Goal: Task Accomplishment & Management: Complete application form

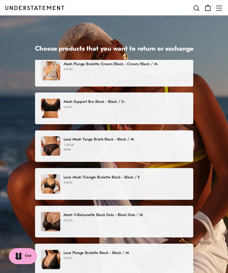
scroll to position [42, 0]
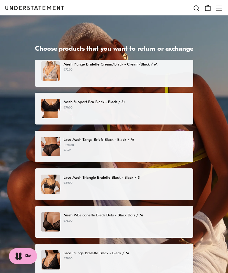
click at [111, 186] on div "Lace Mesh Triangle Bralette Black - Black / S €69.00" at bounding box center [114, 184] width 146 height 19
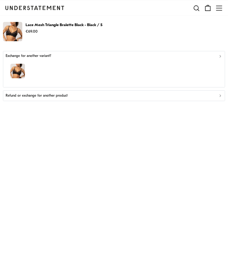
click at [204, 68] on div "button" at bounding box center [114, 72] width 217 height 26
click at [137, 96] on div "Refund or exchange for another product" at bounding box center [114, 96] width 217 height 6
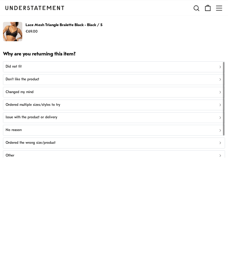
click at [147, 64] on div "Did not fit" at bounding box center [114, 67] width 217 height 6
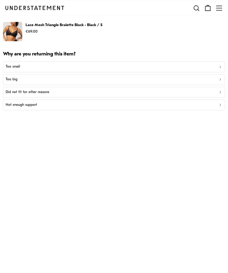
click at [125, 106] on div "Not enough support" at bounding box center [114, 105] width 217 height 6
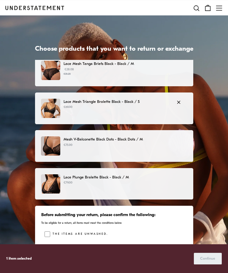
scroll to position [118, 0]
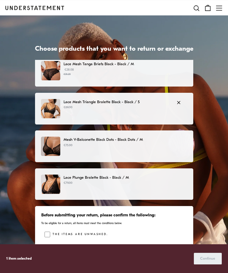
click at [150, 147] on p "€75.00" at bounding box center [124, 145] width 123 height 5
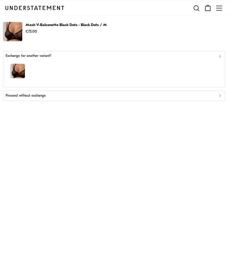
click at [117, 98] on div "Proceed without exchange" at bounding box center [114, 96] width 217 height 6
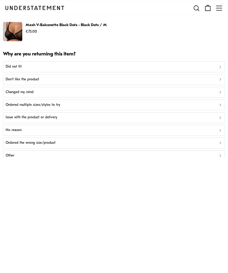
click at [80, 69] on div "Did not fit" at bounding box center [114, 67] width 217 height 6
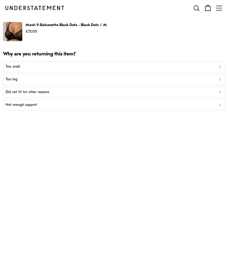
click at [87, 96] on button "Did not fit for other reasons" at bounding box center [114, 92] width 222 height 11
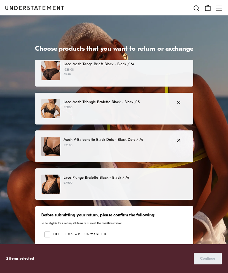
click at [83, 233] on label "The items are unwashed." at bounding box center [79, 235] width 58 height 6
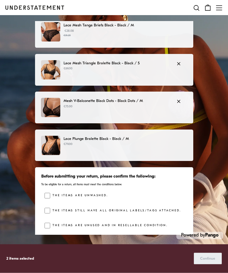
scroll to position [39, 0]
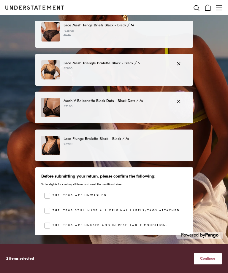
click at [210, 264] on span "Continue" at bounding box center [207, 258] width 15 height 11
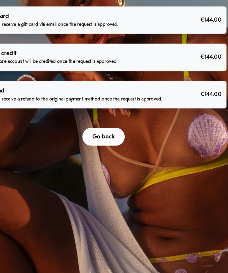
scroll to position [28, 0]
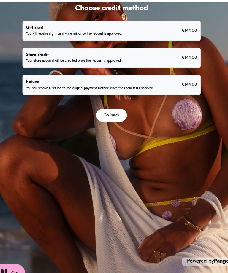
click at [101, 122] on button "Go back" at bounding box center [114, 116] width 28 height 12
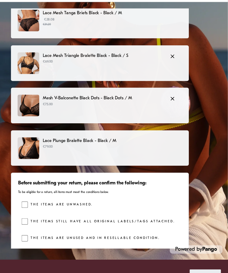
scroll to position [58, 0]
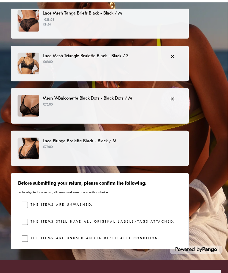
click at [44, 192] on div "The items are unwashed. The items still have all original labels/tags attached.…" at bounding box center [115, 211] width 142 height 39
click at [200, 253] on span "Continue" at bounding box center [207, 258] width 15 height 11
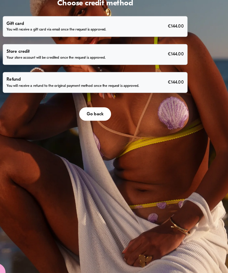
scroll to position [39, 0]
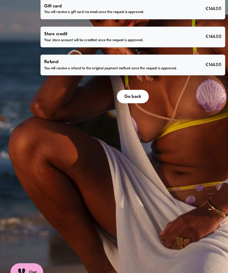
click at [117, 111] on button "Go back" at bounding box center [114, 105] width 28 height 12
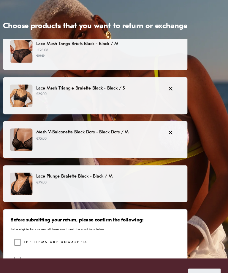
scroll to position [58, 0]
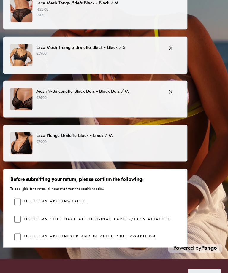
click at [44, 208] on div "The items still have all original labels/tags attached." at bounding box center [115, 212] width 142 height 9
click at [200, 253] on span "Continue" at bounding box center [207, 258] width 15 height 11
